Goal: Task Accomplishment & Management: Complete application form

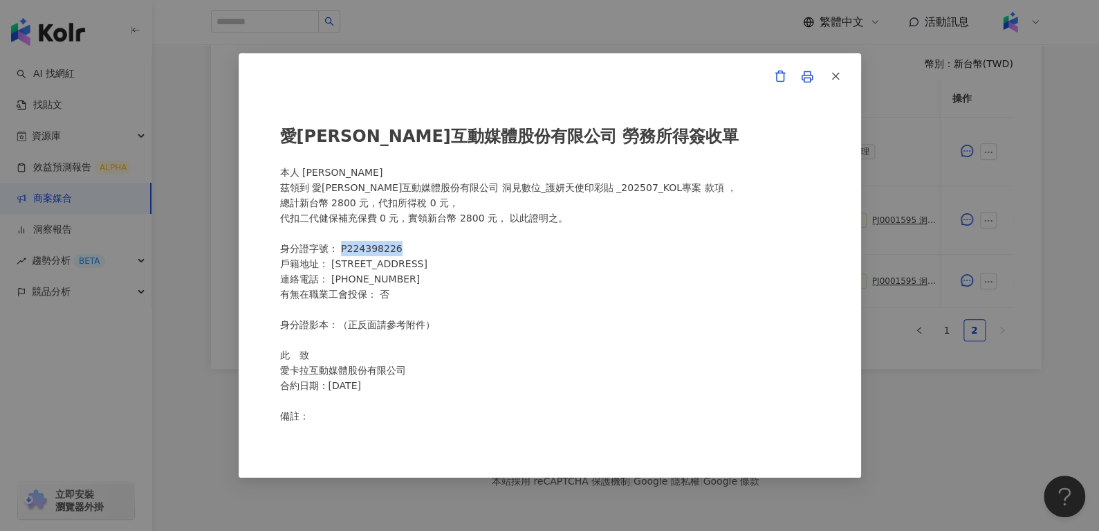
scroll to position [0, 323]
click at [834, 77] on icon "button" at bounding box center [836, 76] width 12 height 12
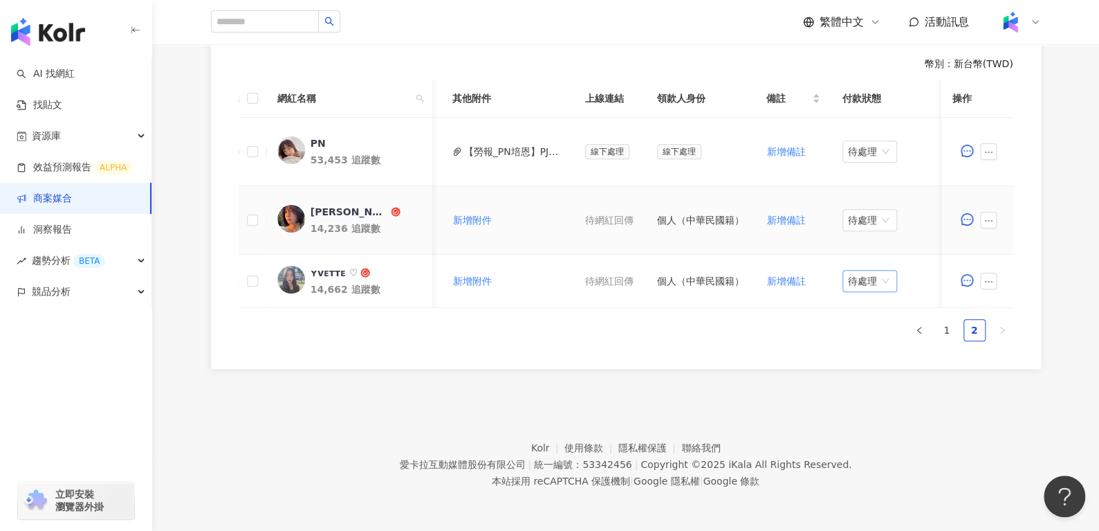
scroll to position [0, 611]
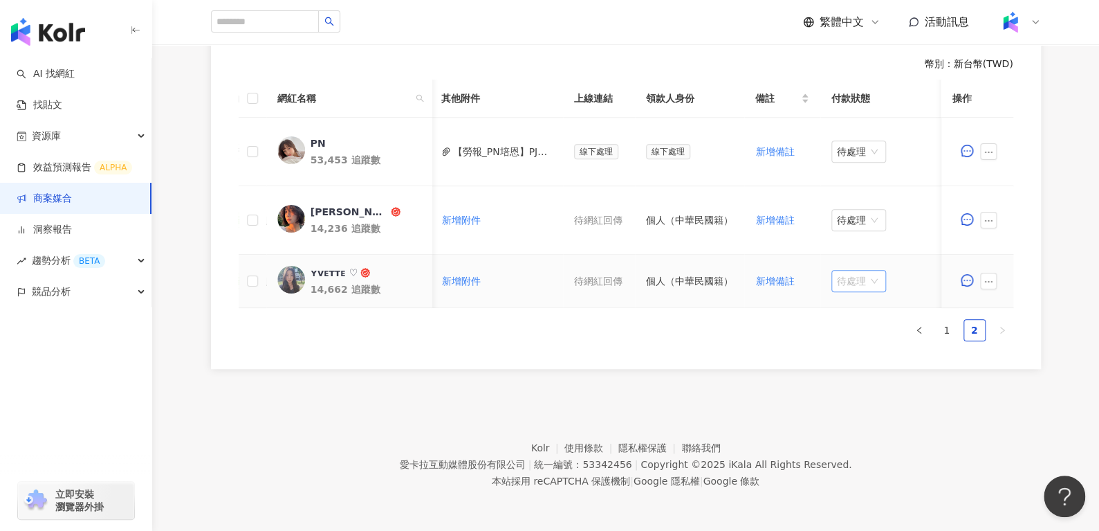
click at [851, 277] on span "待處理" at bounding box center [859, 281] width 44 height 21
click at [850, 330] on div "處理中" at bounding box center [850, 331] width 39 height 15
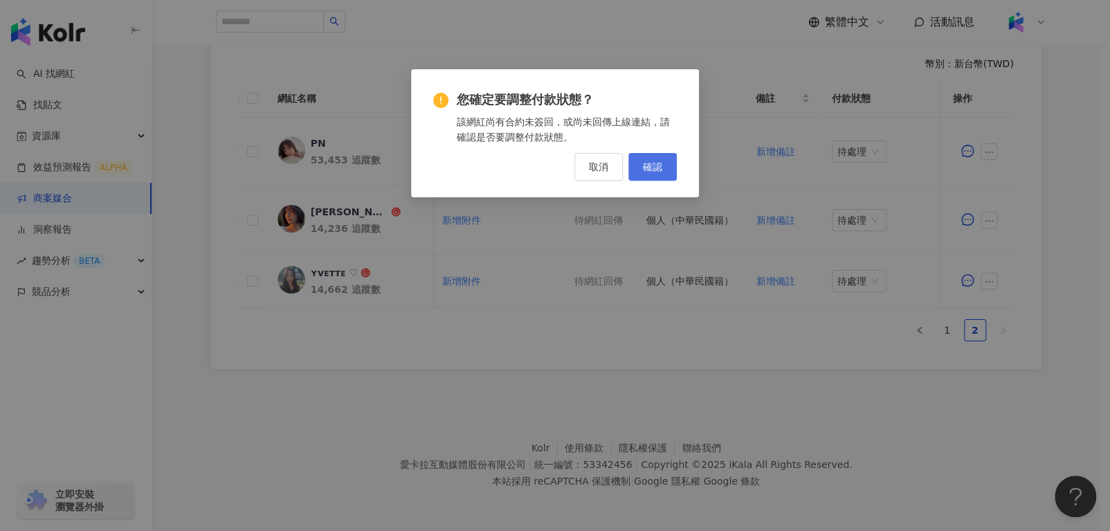
click at [650, 177] on button "確認" at bounding box center [652, 167] width 48 height 28
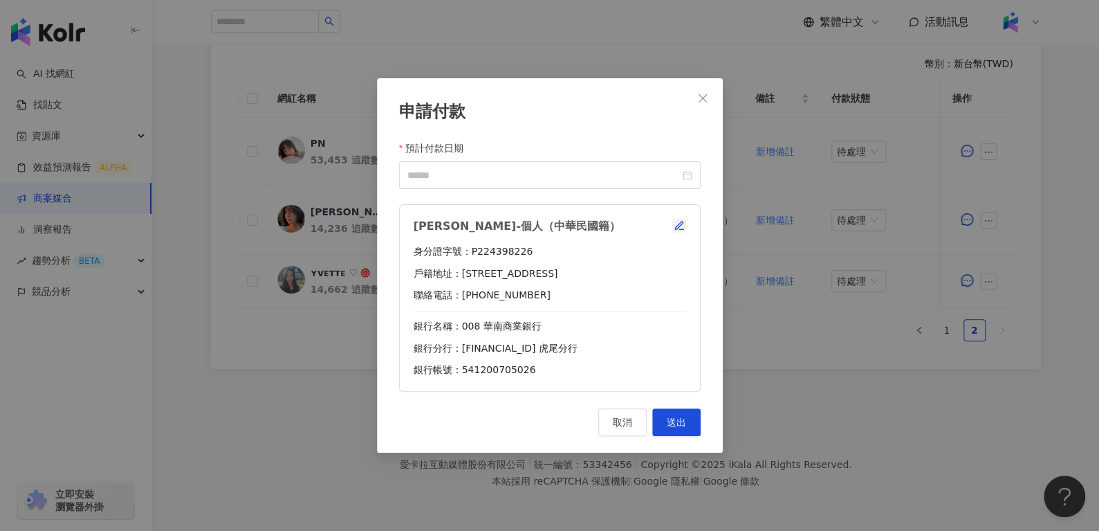
click at [685, 223] on button "button" at bounding box center [680, 226] width 14 height 14
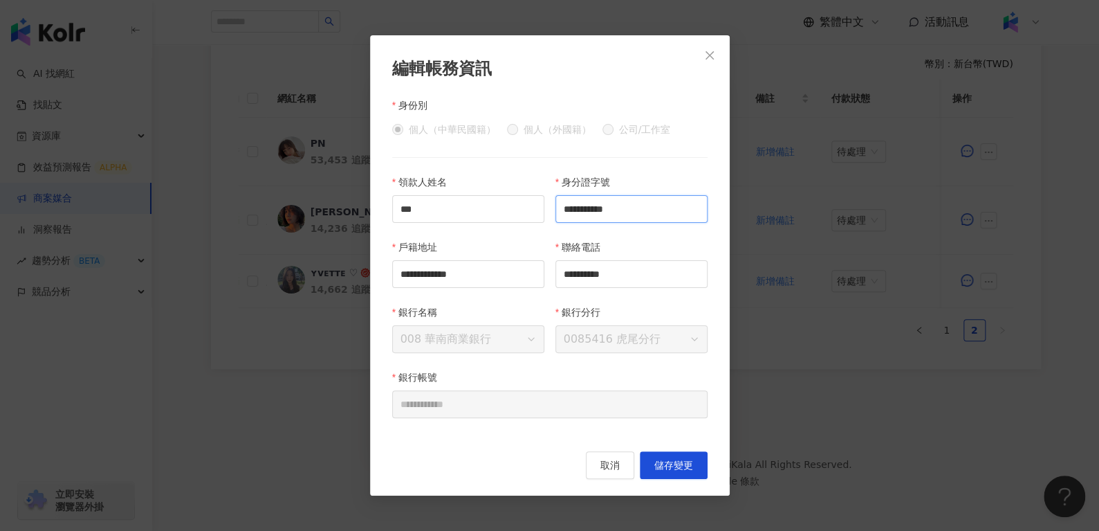
click at [647, 204] on input "**********" at bounding box center [632, 209] width 152 height 28
click at [656, 268] on input "**********" at bounding box center [632, 274] width 152 height 28
click at [534, 257] on div "戶籍地址" at bounding box center [468, 249] width 152 height 21
click at [529, 266] on input "**********" at bounding box center [468, 274] width 152 height 28
click at [671, 201] on input "**********" at bounding box center [632, 209] width 152 height 28
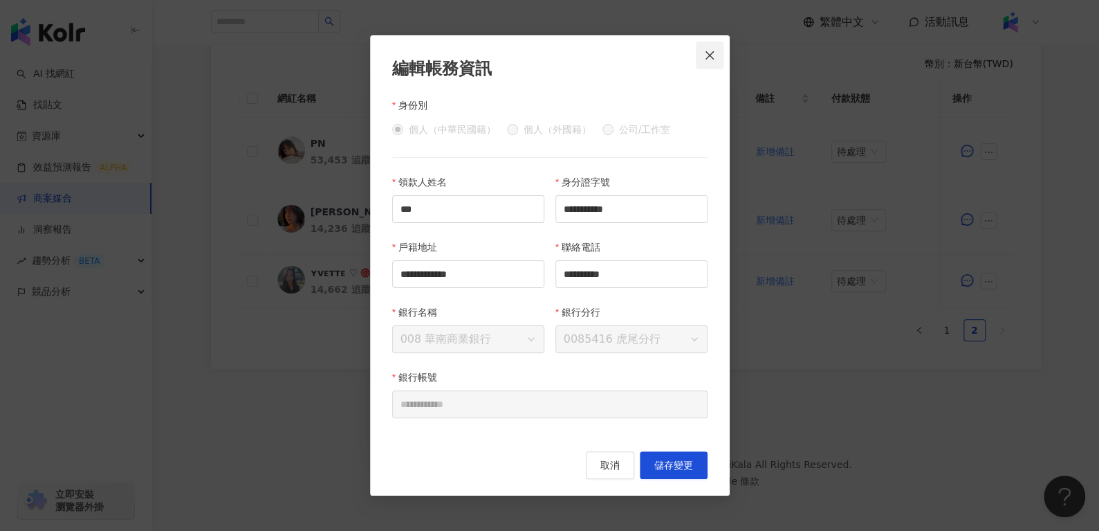
click at [702, 50] on span "Close" at bounding box center [710, 55] width 28 height 11
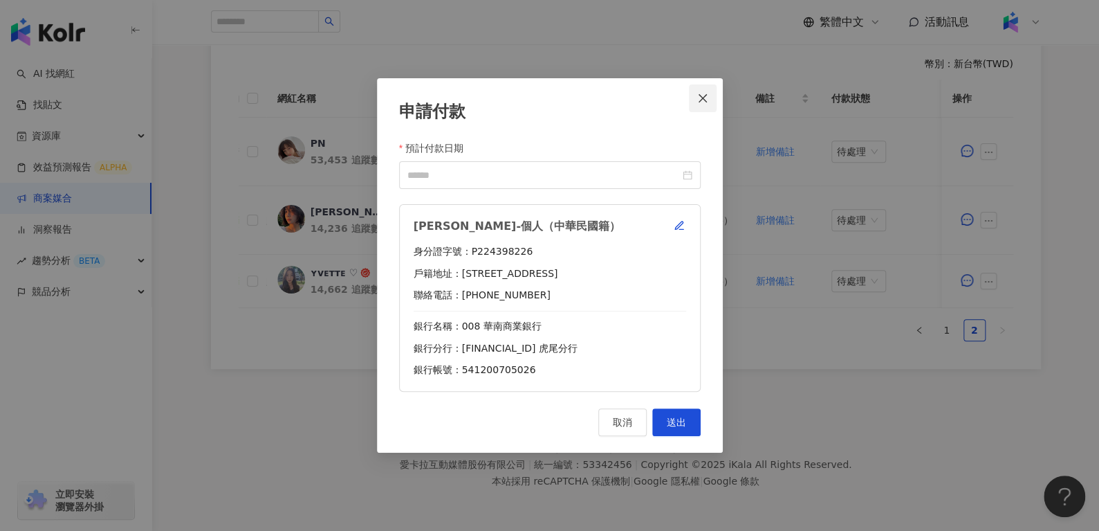
click at [693, 104] on button "Close" at bounding box center [703, 98] width 28 height 28
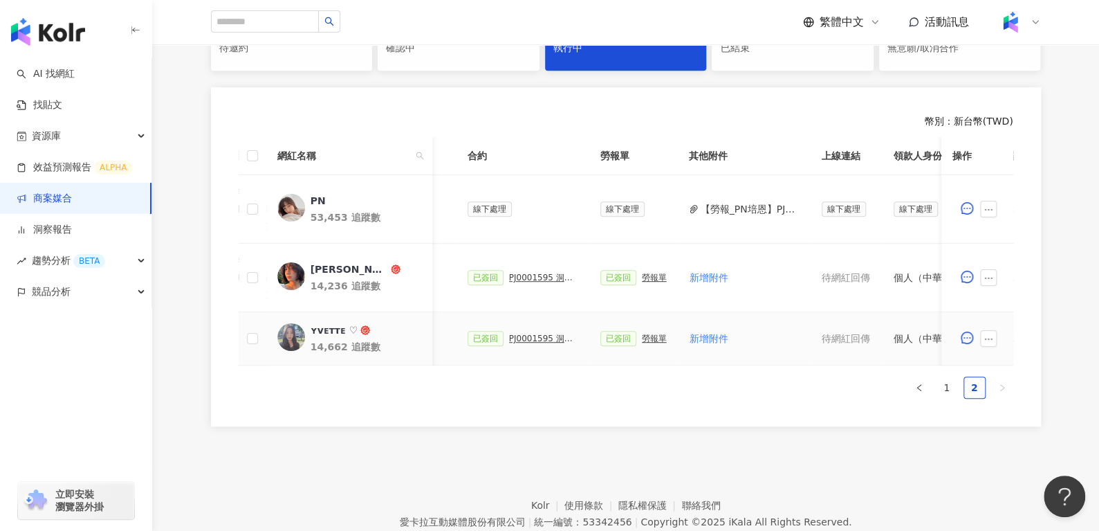
scroll to position [0, 616]
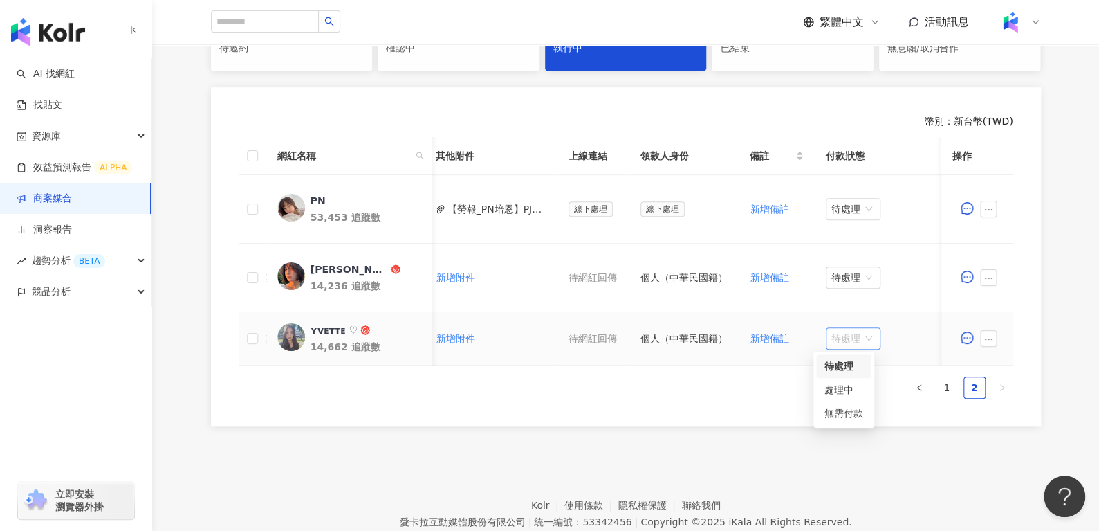
click at [841, 345] on span "待處理" at bounding box center [854, 338] width 44 height 21
click at [835, 387] on div "處理中" at bounding box center [844, 389] width 39 height 15
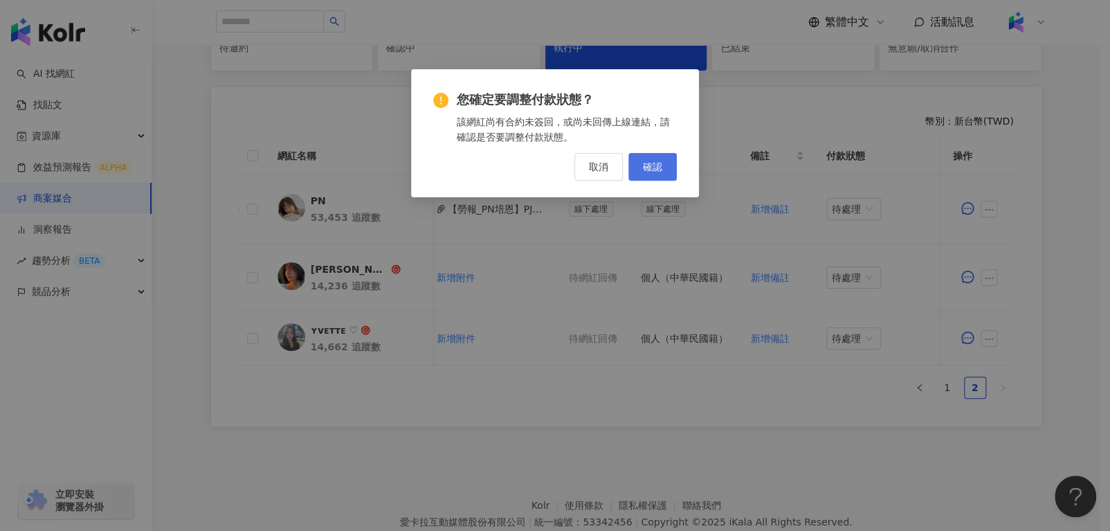
click at [651, 167] on span "確認" at bounding box center [652, 166] width 19 height 11
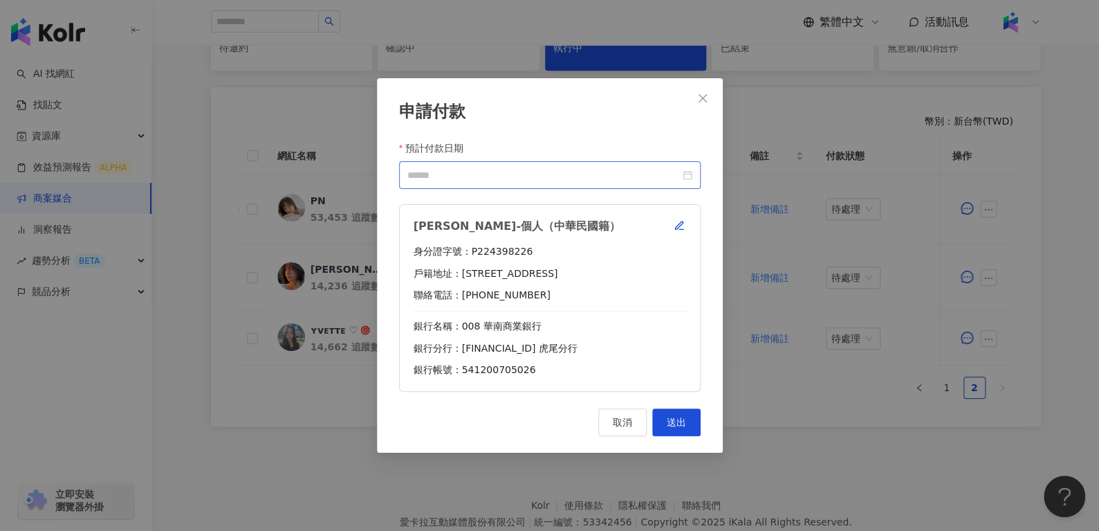
click at [689, 174] on div at bounding box center [550, 174] width 285 height 15
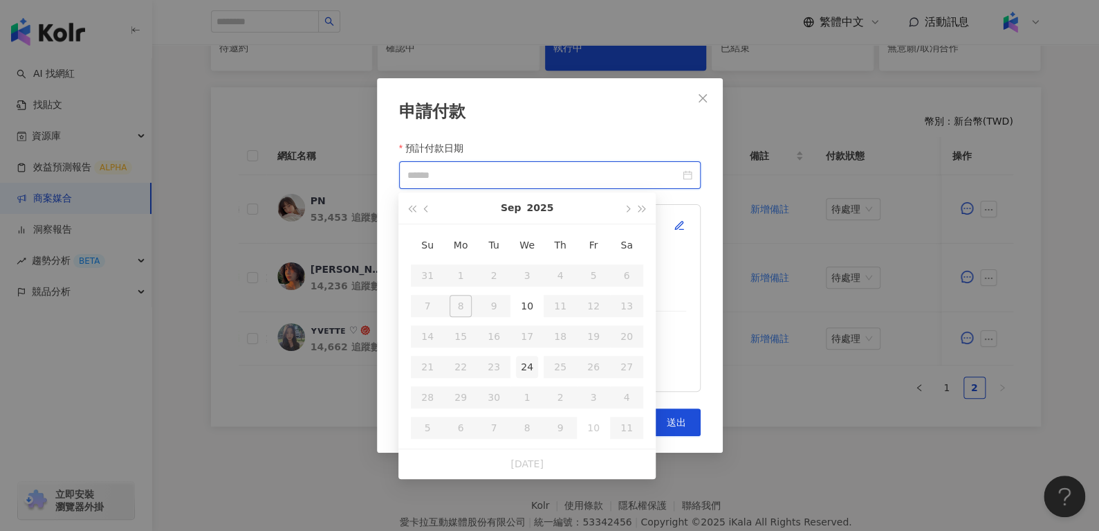
type input "**********"
click at [531, 356] on div "24" at bounding box center [527, 367] width 22 height 22
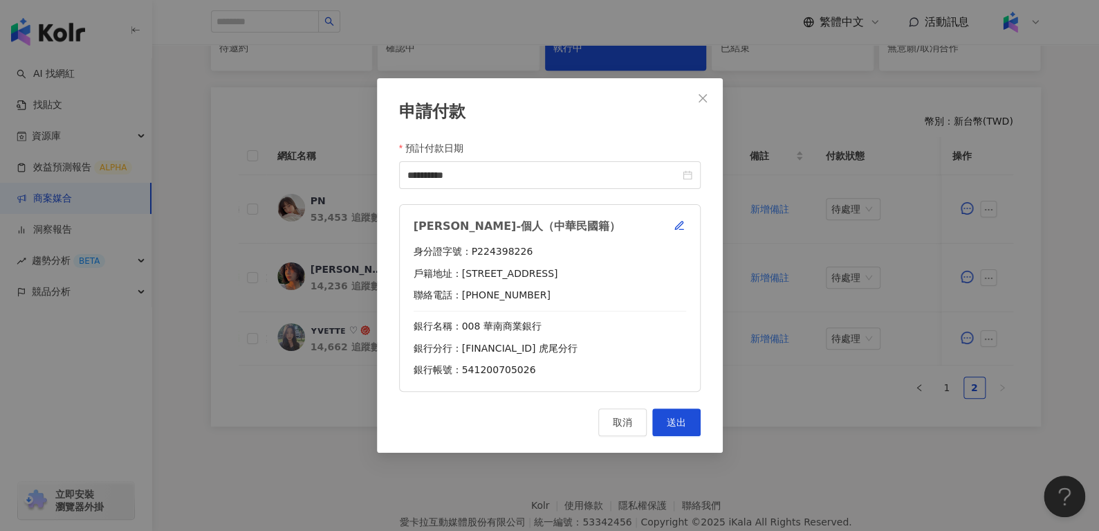
click at [687, 220] on div "[PERSON_NAME]-個人（中華民國籍） 身分證字號：P224398226 戶籍地址：[STREET_ADDRESS] 聯絡電話：[PHONE_NUMB…" at bounding box center [550, 298] width 302 height 188
click at [685, 221] on button "button" at bounding box center [680, 226] width 14 height 14
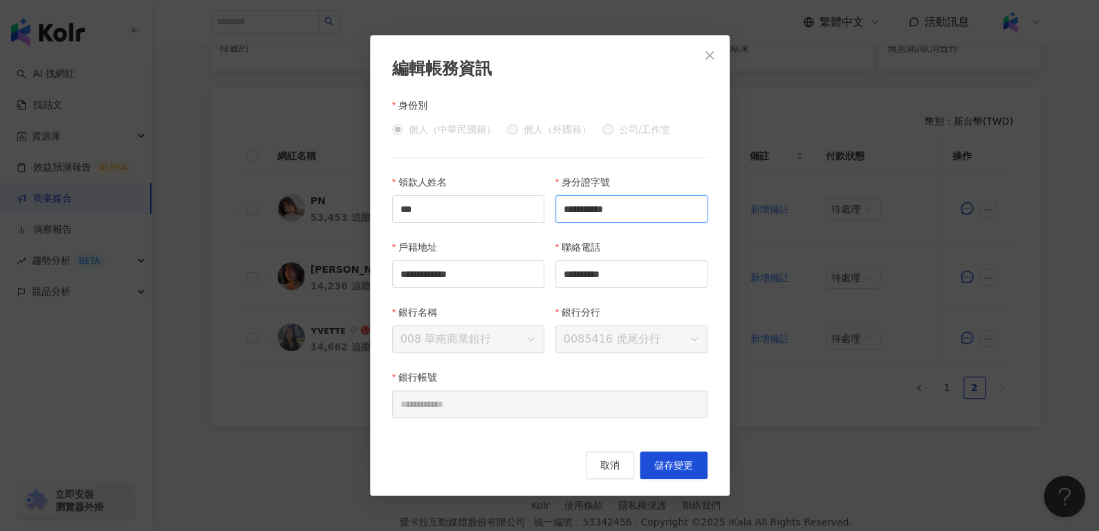
click at [660, 214] on input "**********" at bounding box center [632, 209] width 152 height 28
click at [602, 473] on button "取消" at bounding box center [610, 465] width 48 height 28
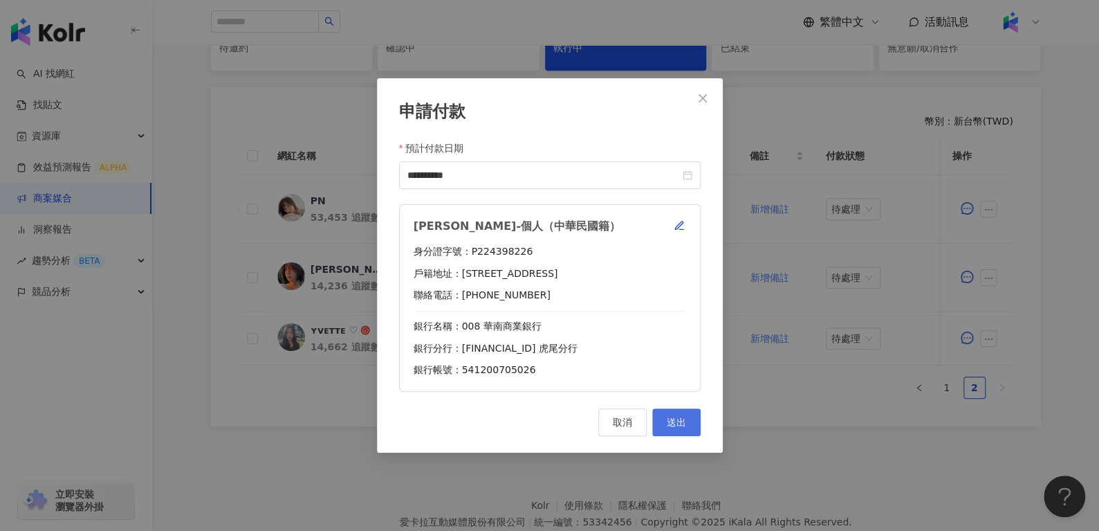
click at [688, 419] on button "送出" at bounding box center [676, 422] width 48 height 28
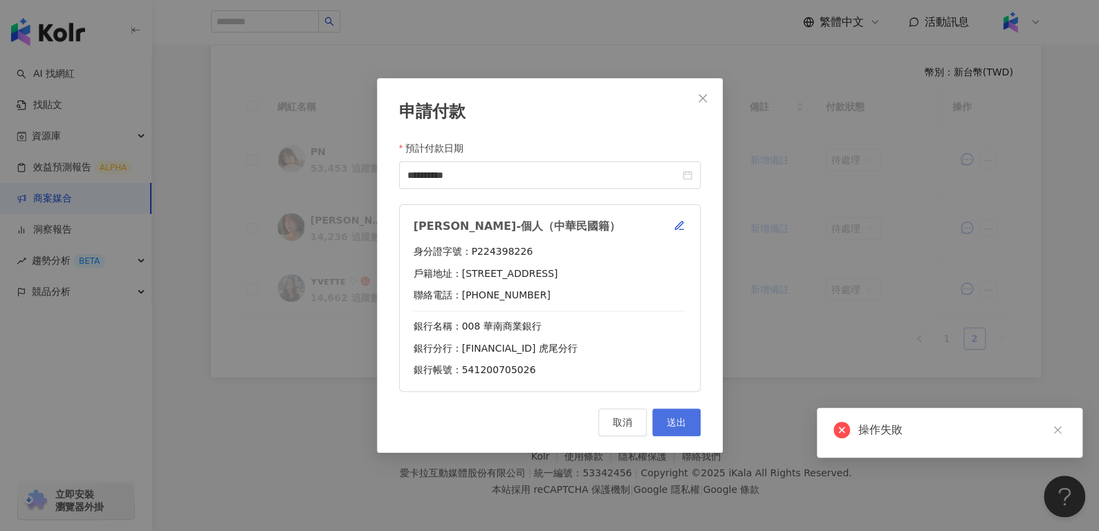
scroll to position [338, 0]
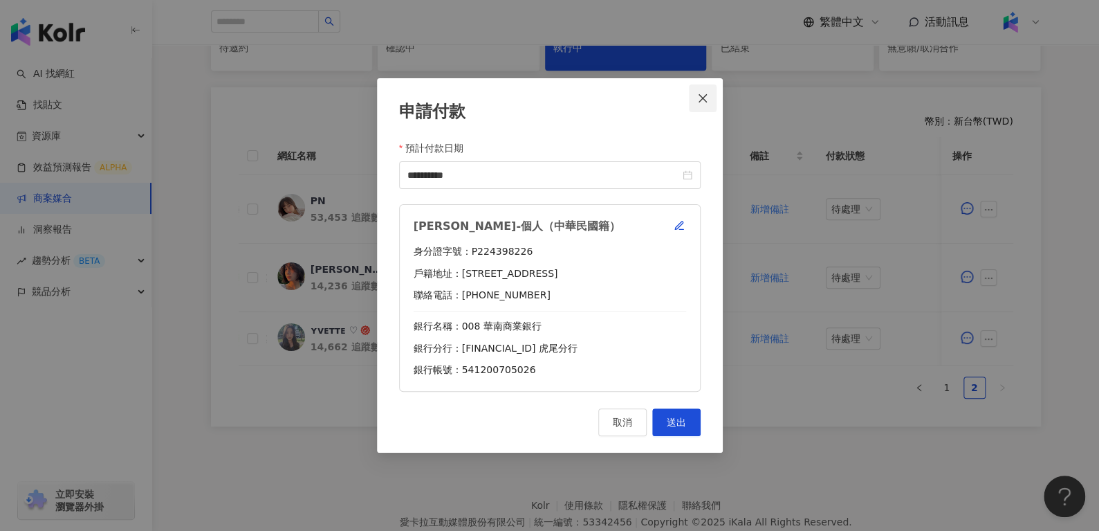
click at [702, 93] on icon "close" at bounding box center [702, 98] width 11 height 11
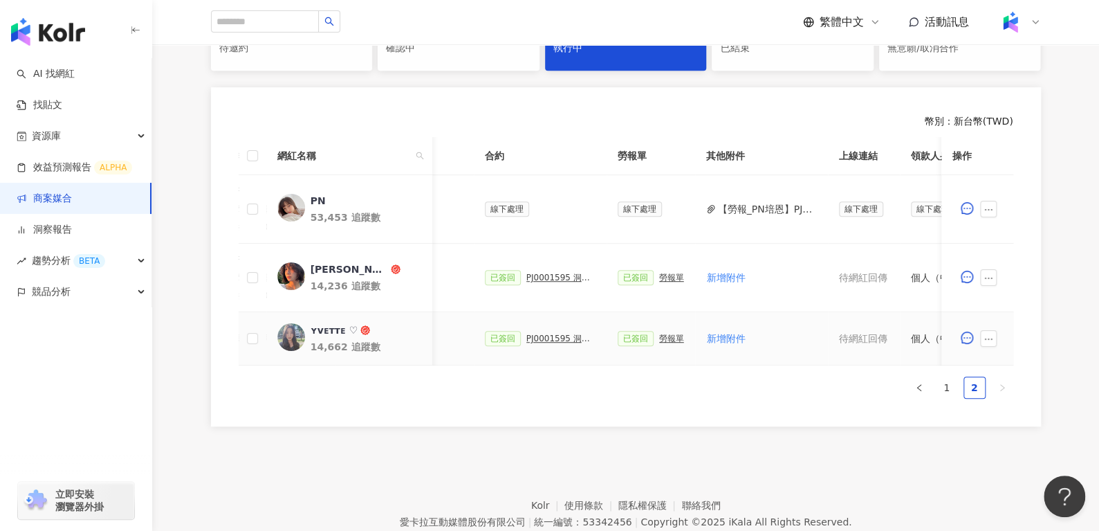
scroll to position [0, 616]
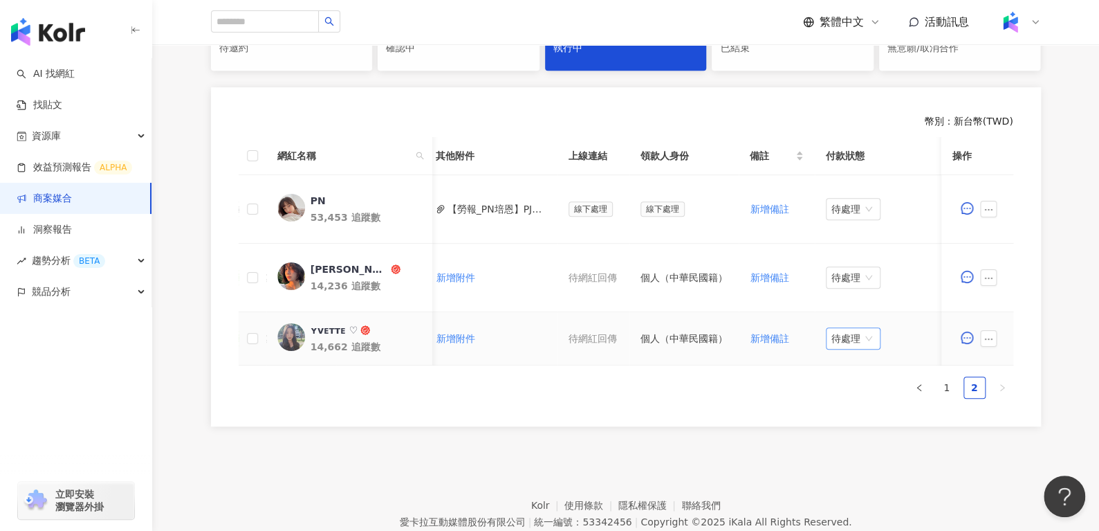
click at [861, 334] on span "待處理" at bounding box center [854, 338] width 44 height 21
click at [841, 394] on div "處理中" at bounding box center [844, 389] width 39 height 15
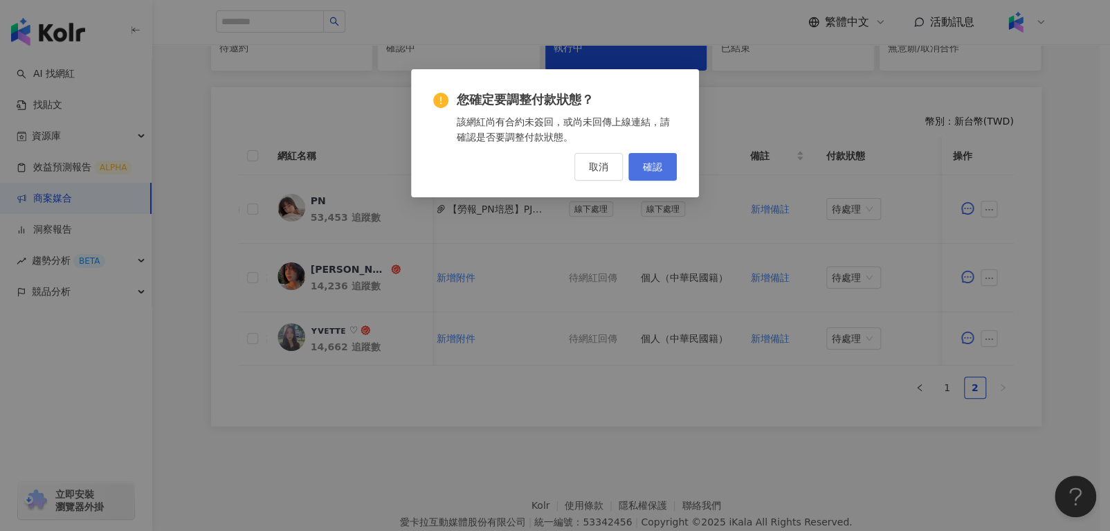
click at [660, 171] on span "確認" at bounding box center [652, 166] width 19 height 11
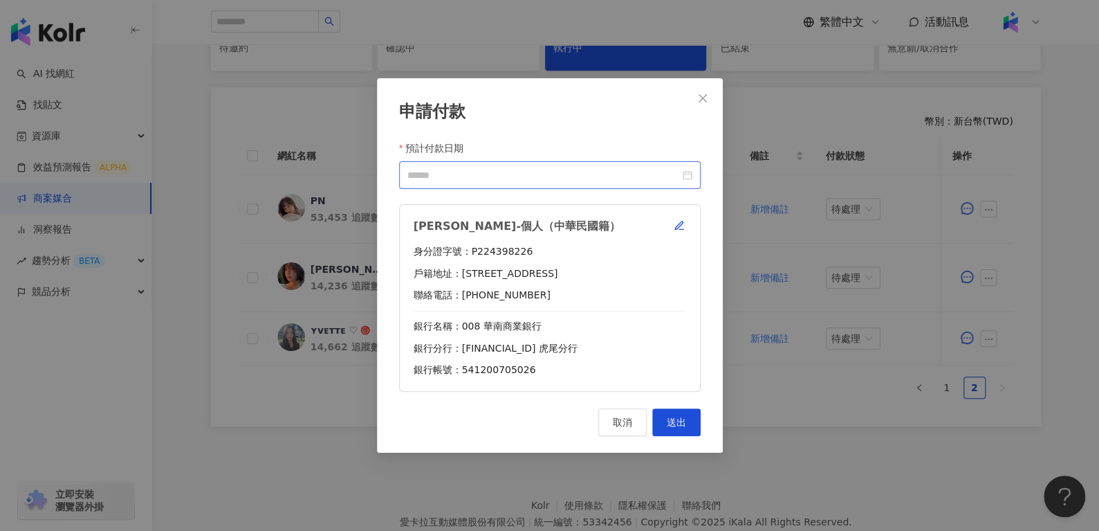
click at [685, 174] on div at bounding box center [550, 174] width 285 height 15
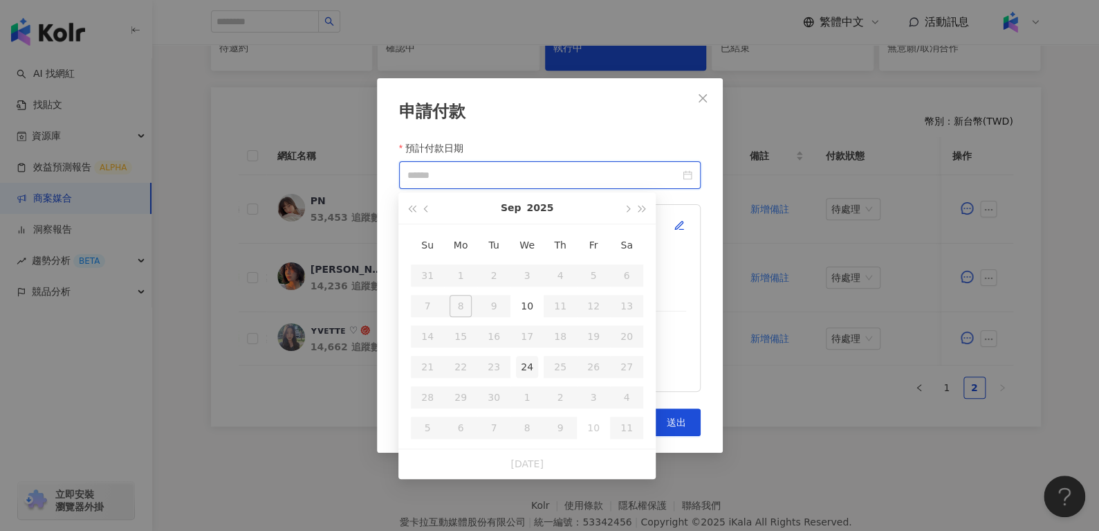
type input "**********"
click at [520, 372] on div "24" at bounding box center [527, 367] width 22 height 22
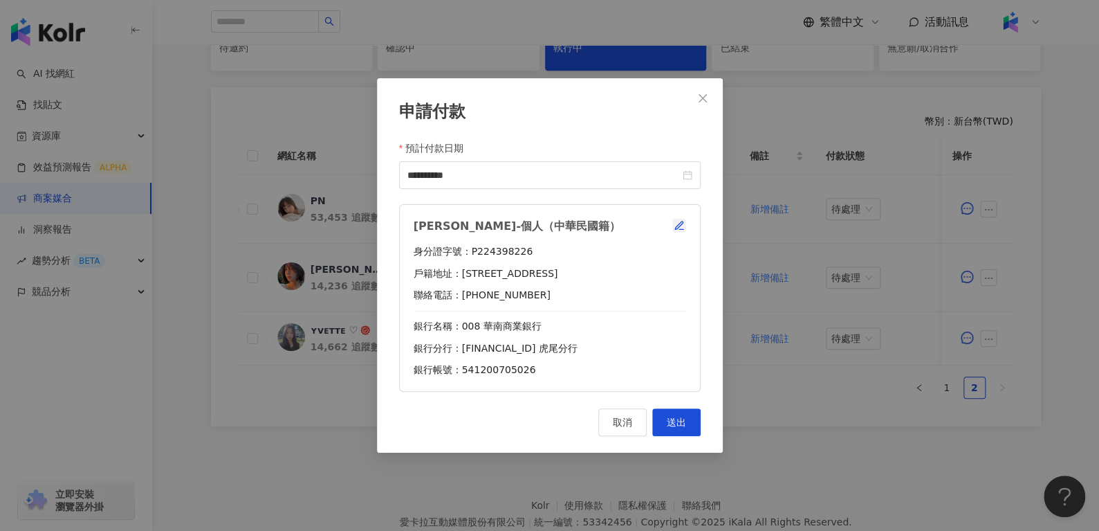
click at [678, 220] on icon "button" at bounding box center [679, 225] width 11 height 11
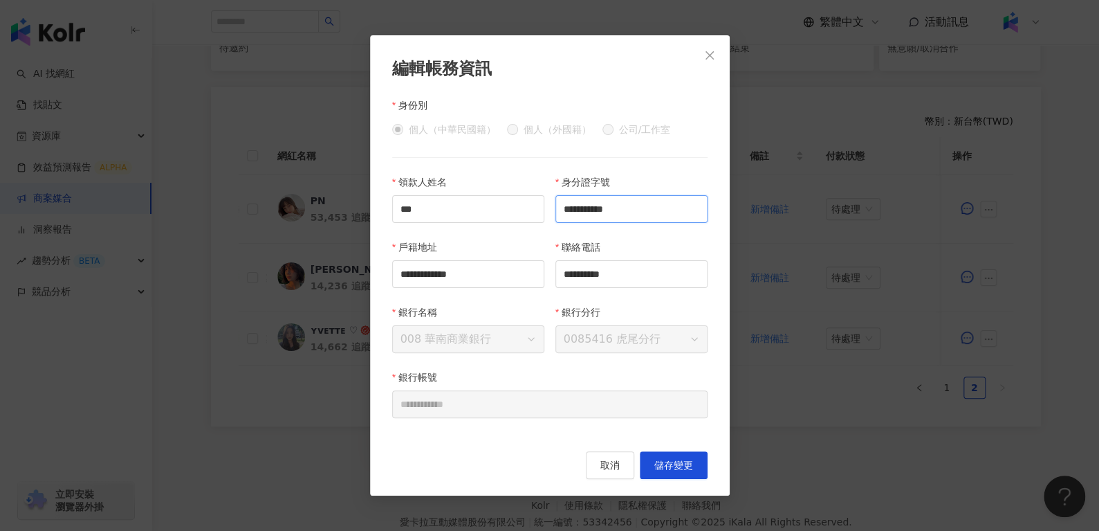
click at [643, 209] on input "**********" at bounding box center [632, 209] width 152 height 28
click at [601, 470] on span "取消" at bounding box center [610, 464] width 19 height 11
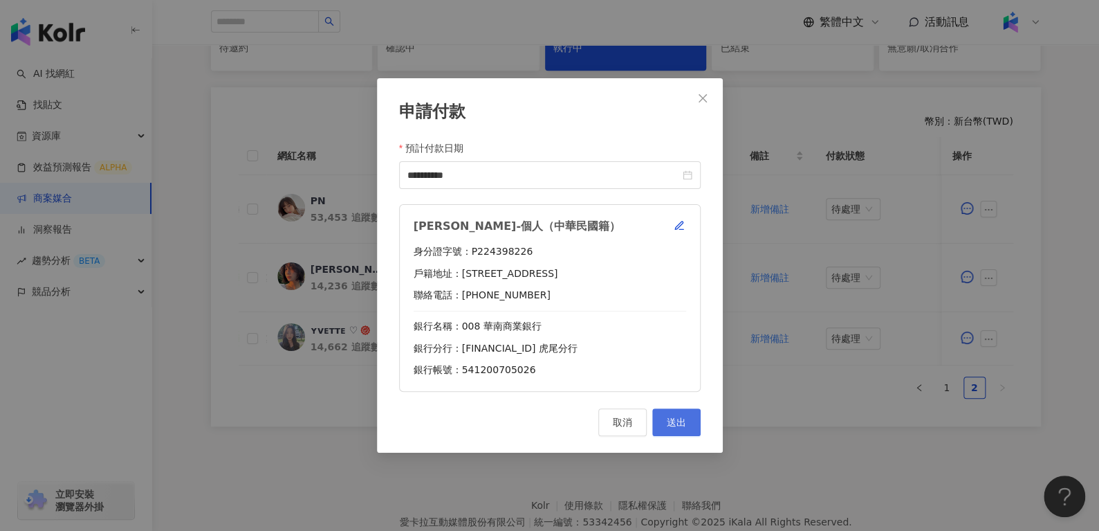
click at [670, 419] on span "送出" at bounding box center [676, 422] width 19 height 11
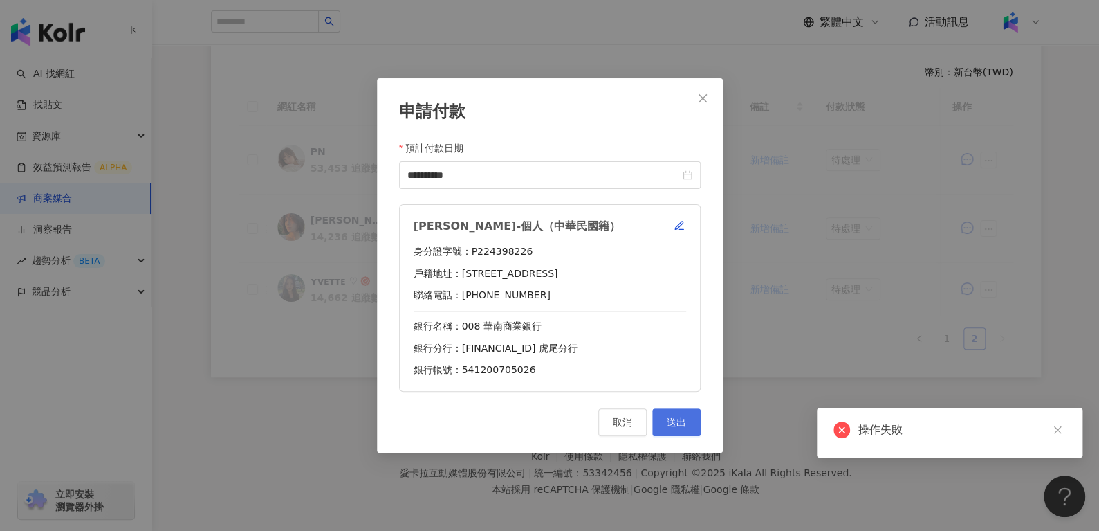
scroll to position [338, 0]
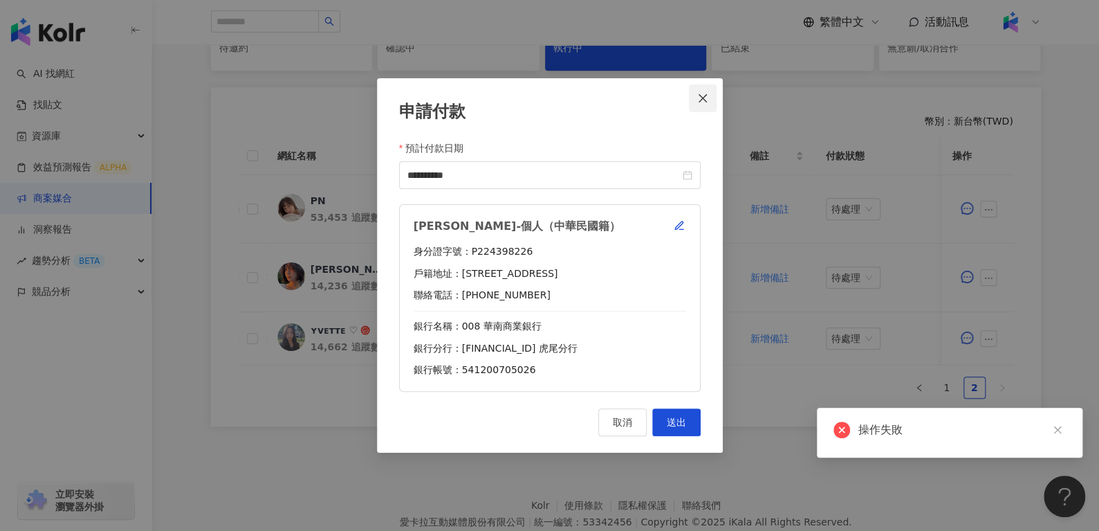
click at [709, 91] on button "Close" at bounding box center [703, 98] width 28 height 28
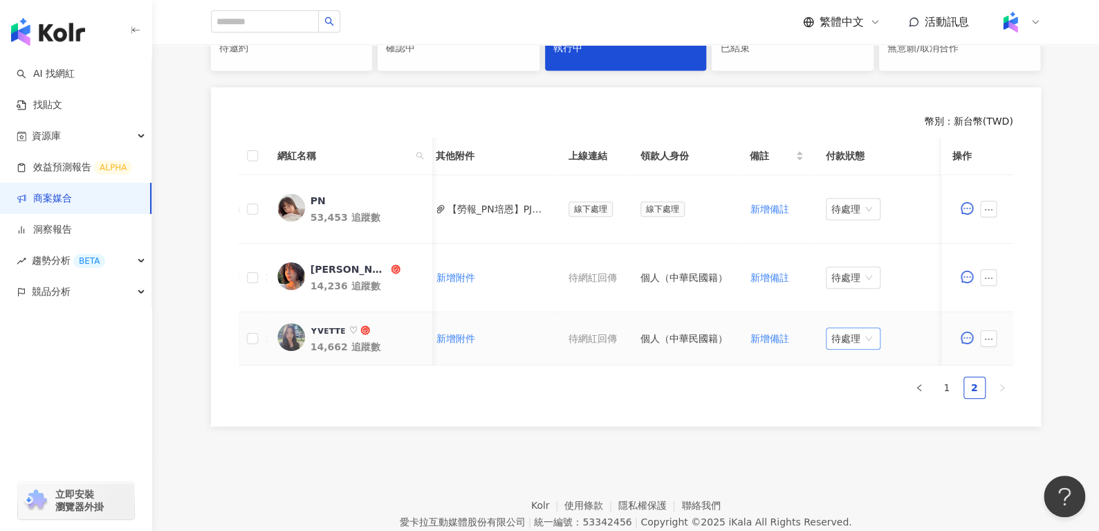
click at [832, 339] on span "待處理" at bounding box center [854, 338] width 44 height 21
click at [839, 394] on div "處理中" at bounding box center [844, 389] width 39 height 15
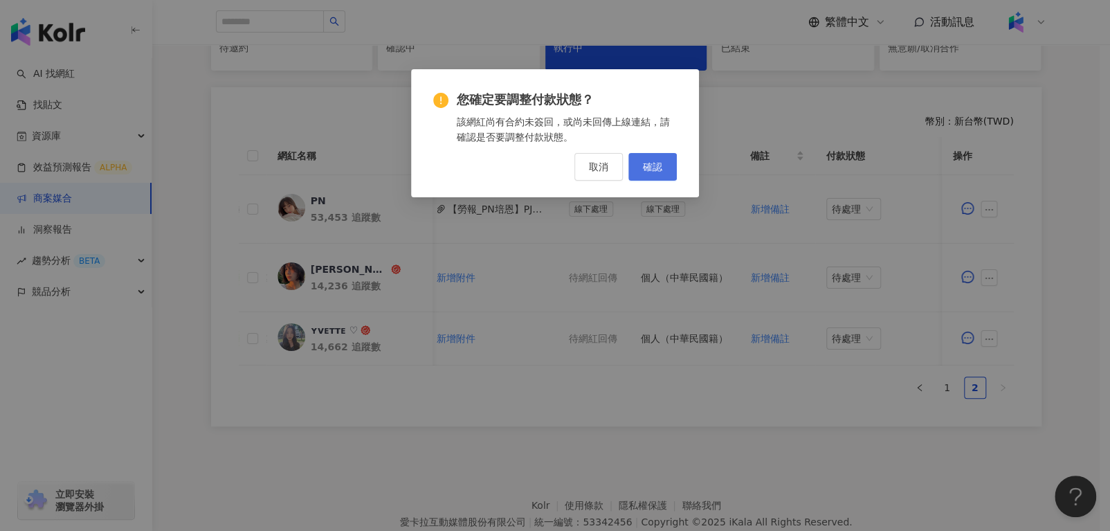
click at [646, 168] on span "確認" at bounding box center [652, 166] width 19 height 11
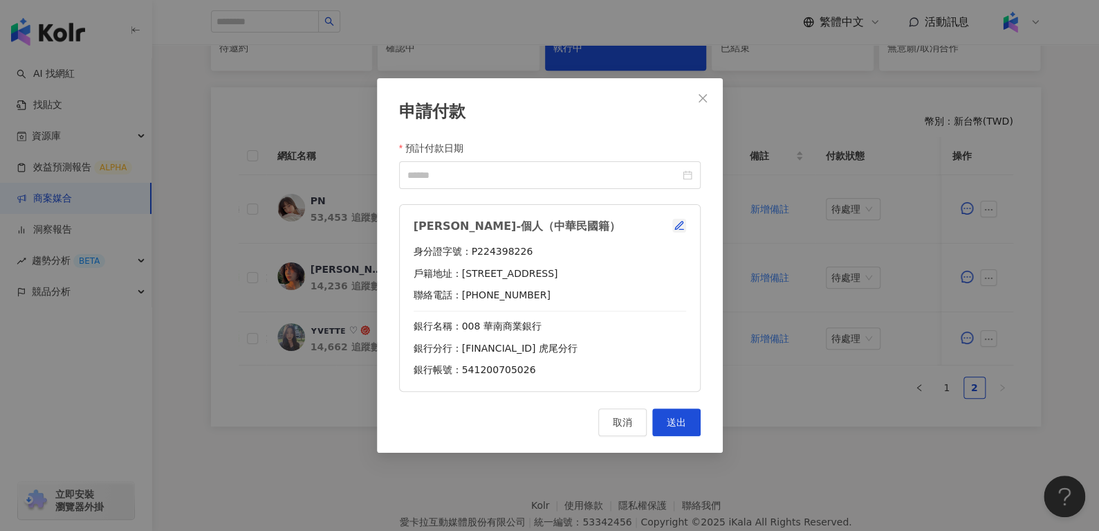
click at [678, 223] on icon "button" at bounding box center [679, 225] width 11 height 11
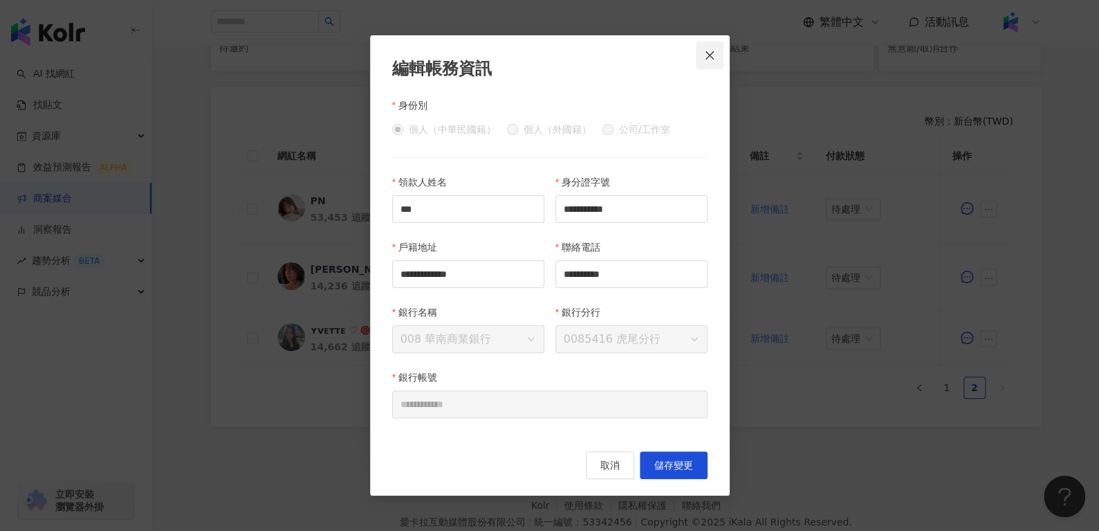
click at [706, 50] on icon "close" at bounding box center [709, 55] width 11 height 11
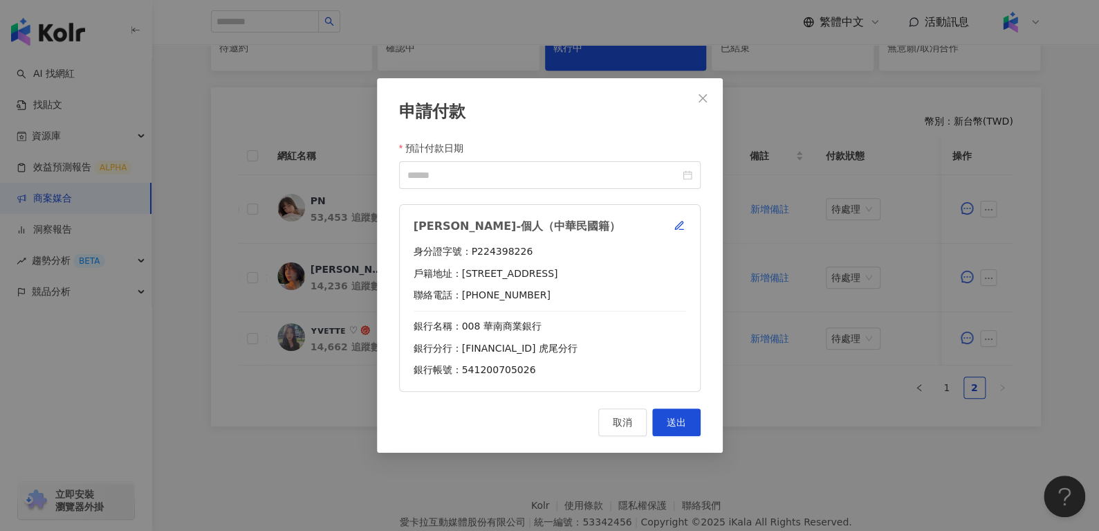
click at [702, 98] on icon "close" at bounding box center [702, 98] width 11 height 11
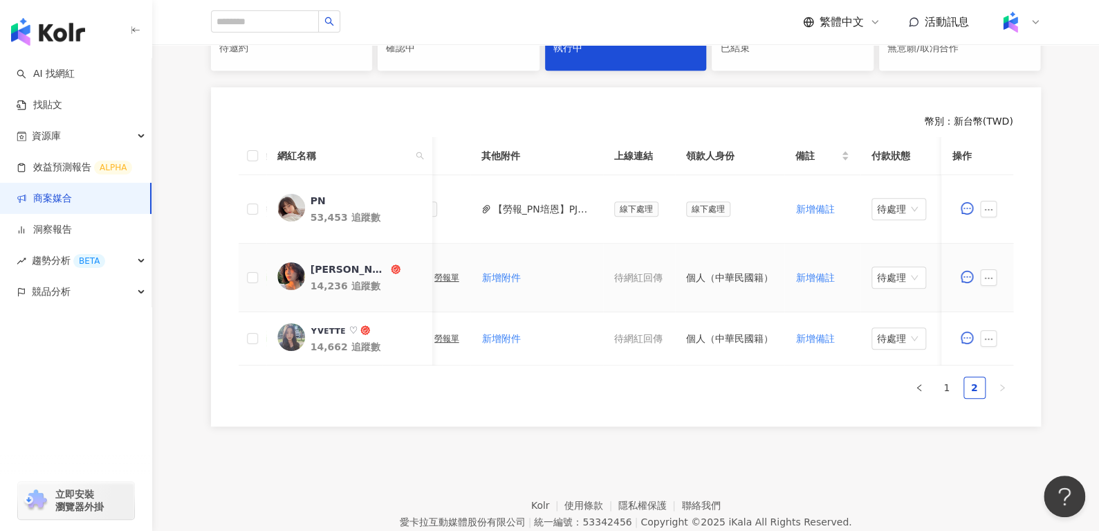
scroll to position [0, 578]
click at [883, 275] on span "待處理" at bounding box center [892, 277] width 44 height 21
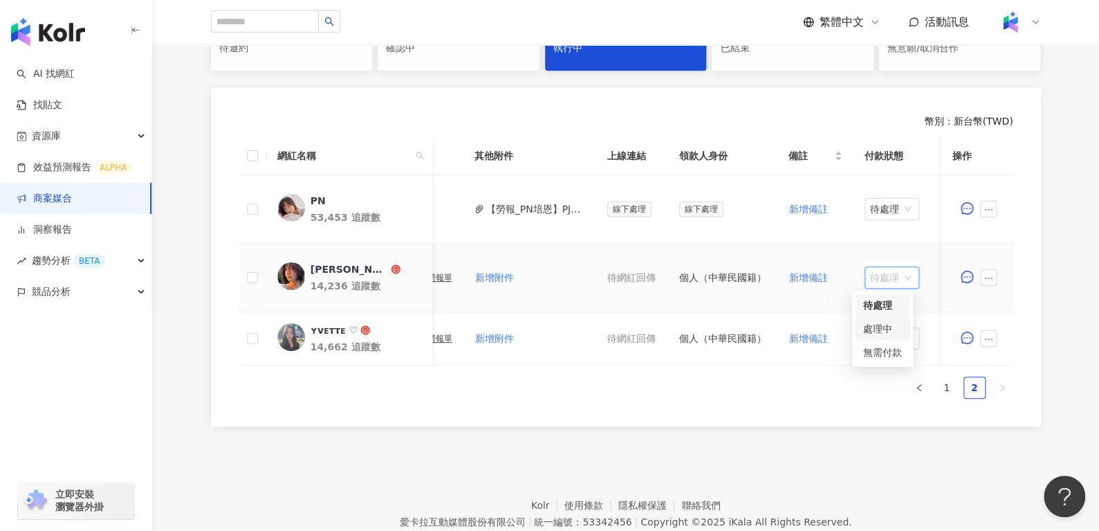
click at [880, 328] on div "處理中" at bounding box center [882, 328] width 39 height 15
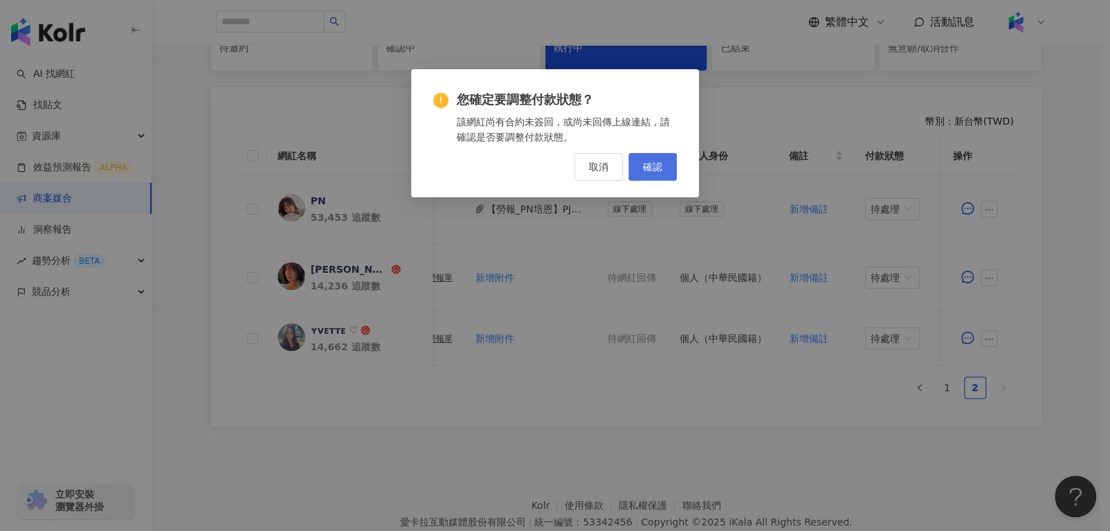
click at [651, 173] on button "確認" at bounding box center [652, 167] width 48 height 28
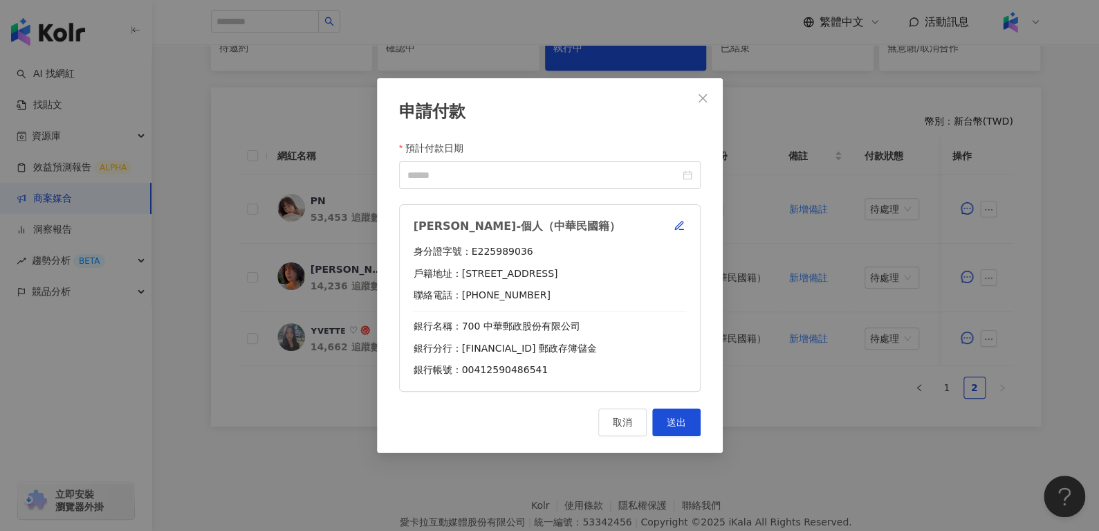
click at [683, 233] on div "[PERSON_NAME]-個人（中華民國籍）" at bounding box center [550, 226] width 273 height 15
click at [678, 226] on icon "button" at bounding box center [679, 225] width 11 height 11
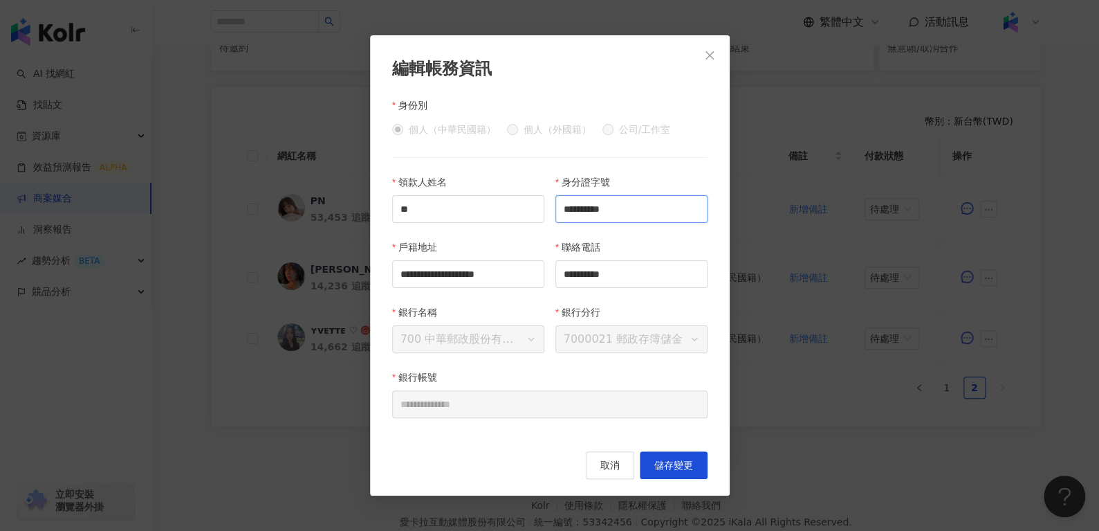
click at [626, 213] on input "**********" at bounding box center [632, 209] width 152 height 28
click at [713, 46] on button "Close" at bounding box center [710, 56] width 28 height 28
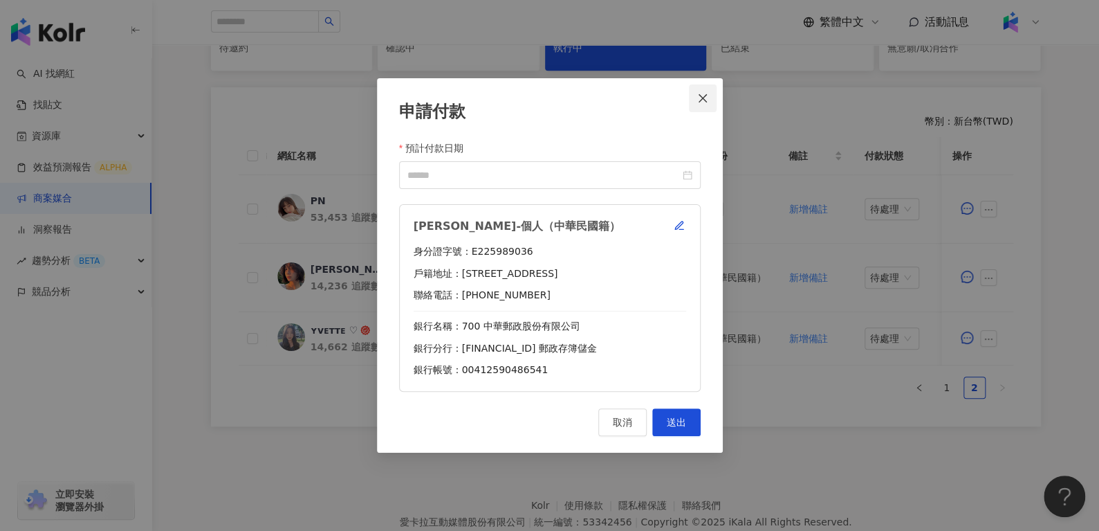
click at [700, 98] on icon "close" at bounding box center [702, 98] width 11 height 11
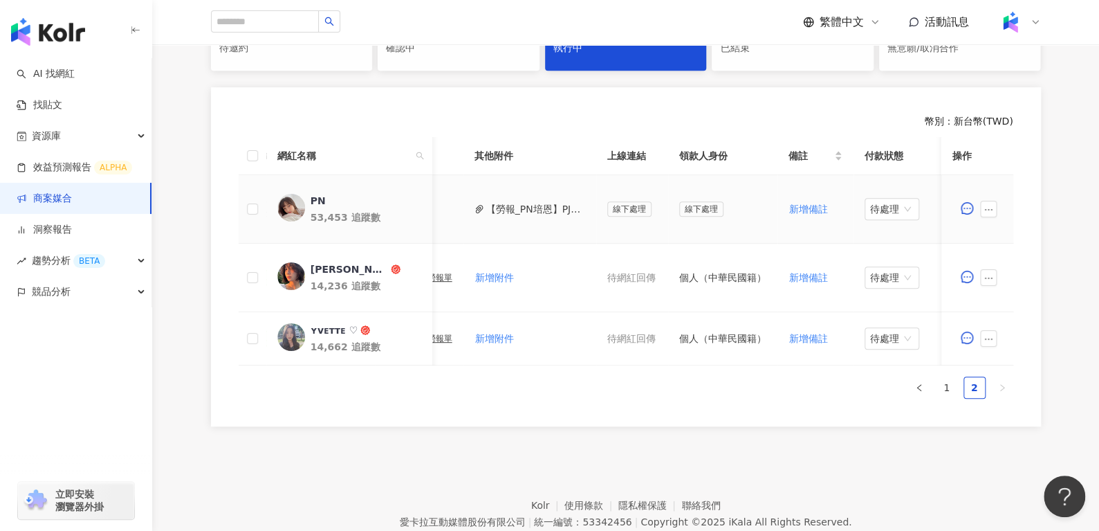
scroll to position [0, 0]
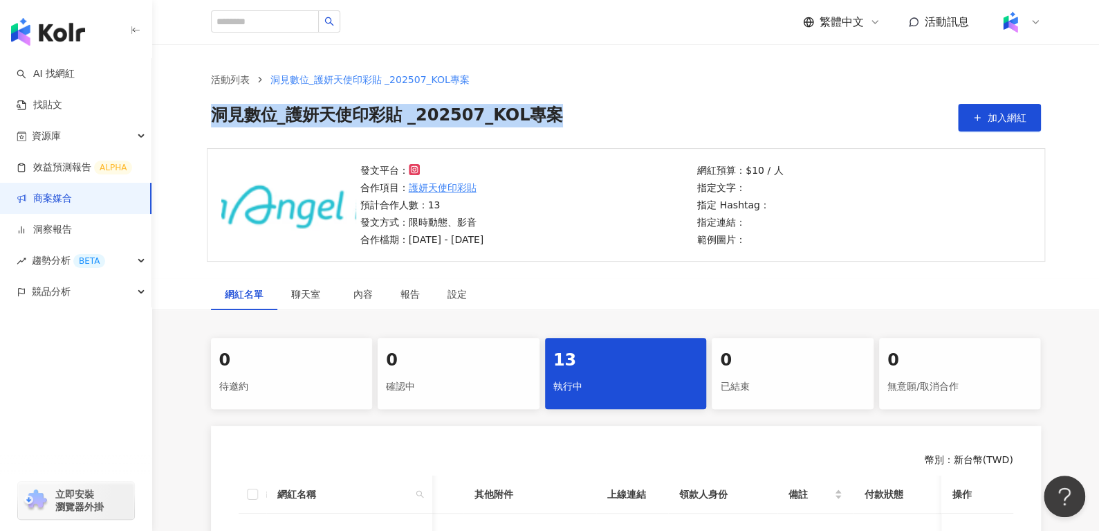
drag, startPoint x: 216, startPoint y: 109, endPoint x: 570, endPoint y: 107, distance: 354.3
click at [570, 107] on div "洞⾒數位_護妍天使印彩貼 _202507_KOL專案 加入網紅" at bounding box center [626, 118] width 830 height 28
copy span "洞⾒數位_護妍天使印彩貼 _202507_KOL專案"
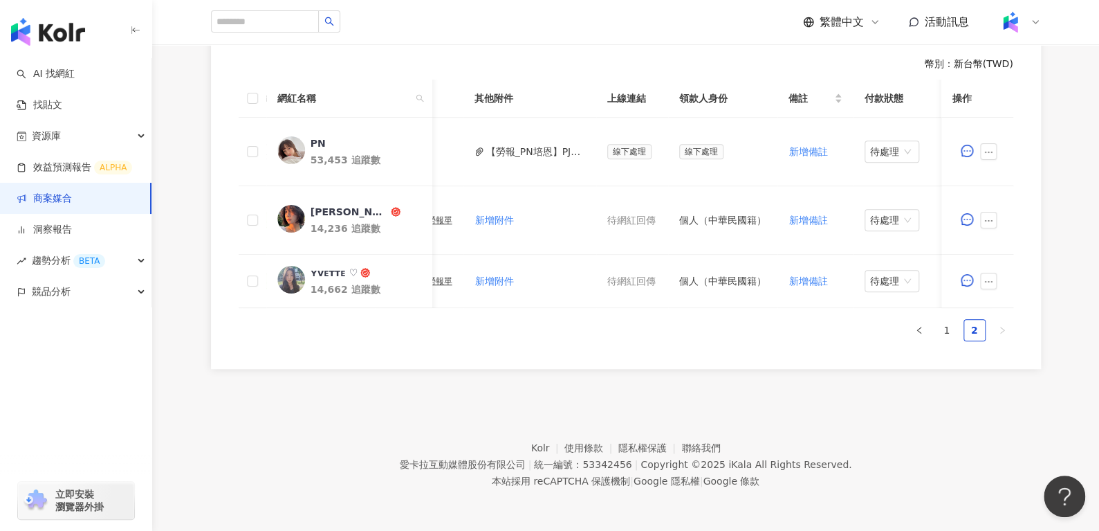
scroll to position [404, 0]
click at [318, 267] on div "ʏvᴇᴛᴛᴇ ♡" at bounding box center [334, 273] width 48 height 14
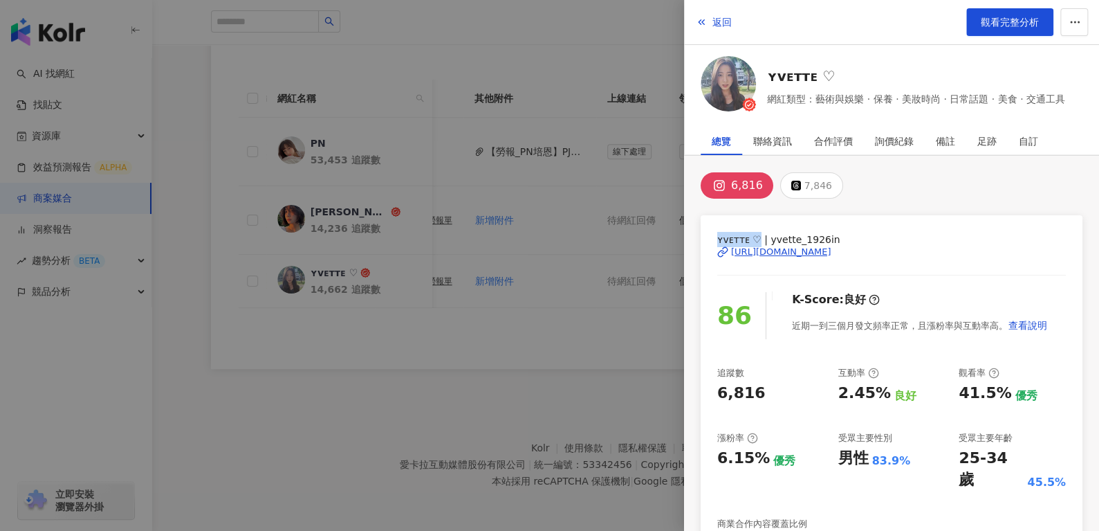
drag, startPoint x: 709, startPoint y: 238, endPoint x: 758, endPoint y: 239, distance: 49.1
click at [758, 239] on div "ʏvᴇᴛᴛᴇ ♡ | yvette_1926in [URL][DOMAIN_NAME] 86 K-Score : 良好 近期一到三個月發文頻率正常，且漲粉率與…" at bounding box center [892, 445] width 382 height 460
drag, startPoint x: 758, startPoint y: 53, endPoint x: 830, endPoint y: 68, distance: 73.7
click at [830, 68] on div "返回 觀看完整分析 ʏvᴇᴛᴛᴇ ♡ 網紅類型：藝術與娛樂 · 保養 · 美妝時尚 · 日常話題 · 美食 · 交通工具" at bounding box center [891, 58] width 415 height 116
copy div "ʏvᴇᴛᴛᴇ ♡"
